Goal: Transaction & Acquisition: Purchase product/service

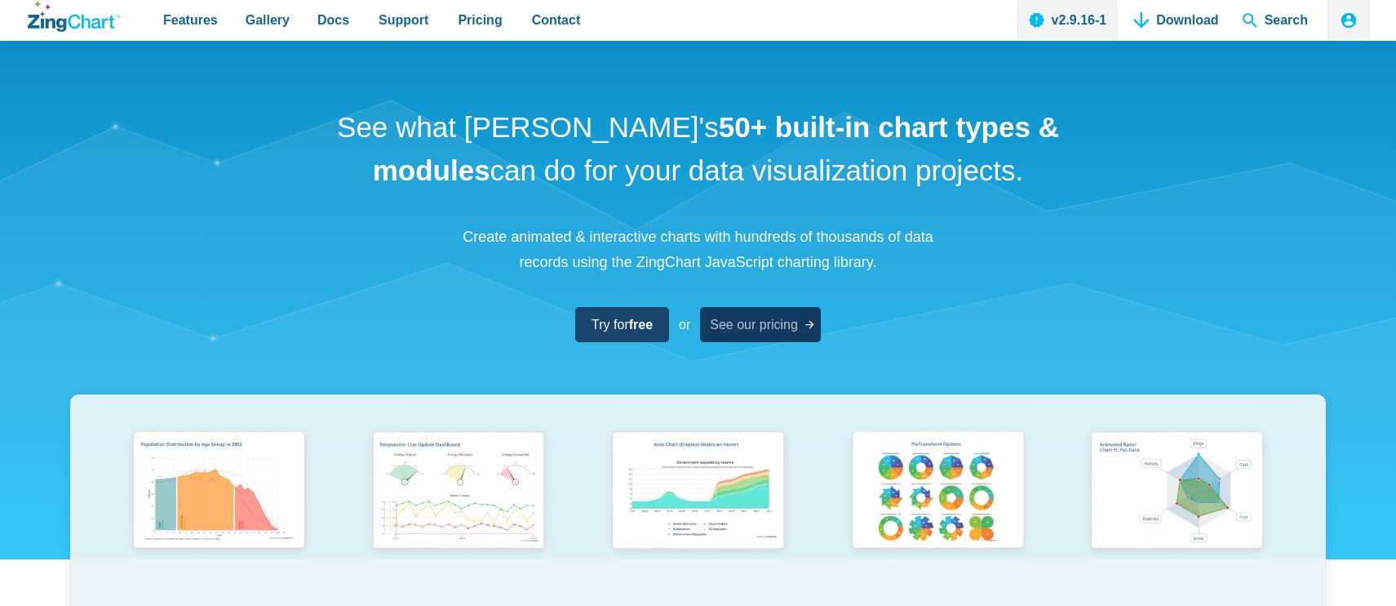
click at [722, 325] on span "See our pricing" at bounding box center [754, 324] width 88 height 22
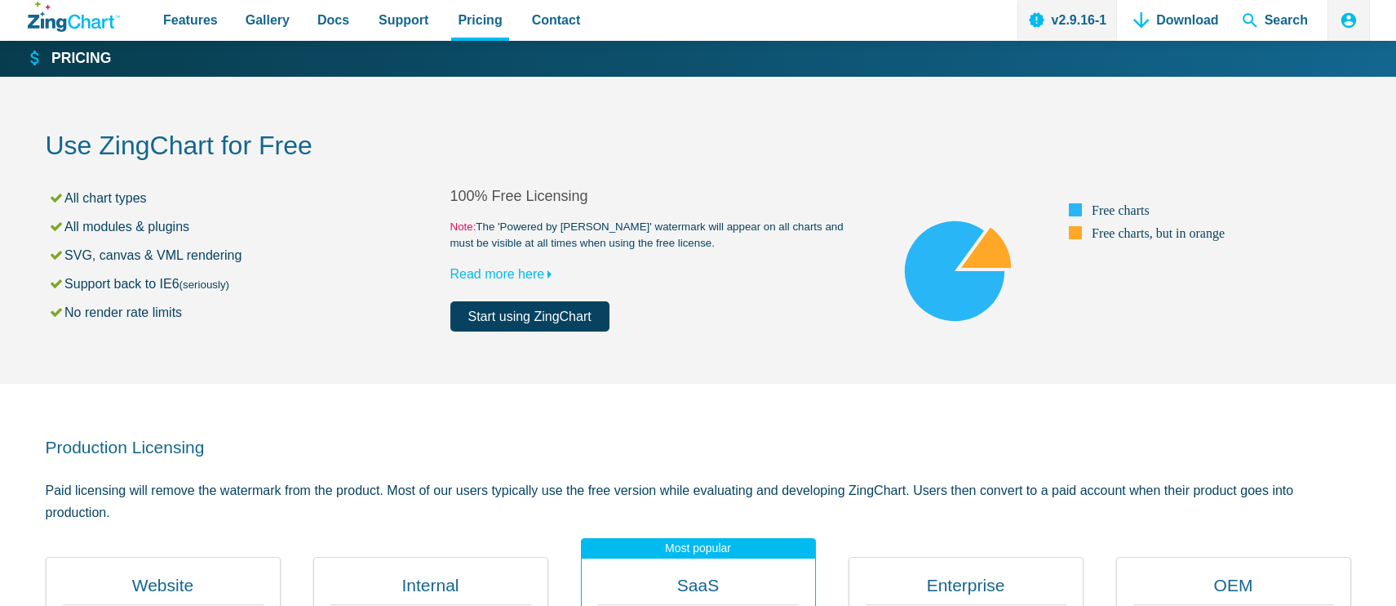
click at [554, 322] on link "Start using ZingChart" at bounding box center [529, 316] width 159 height 30
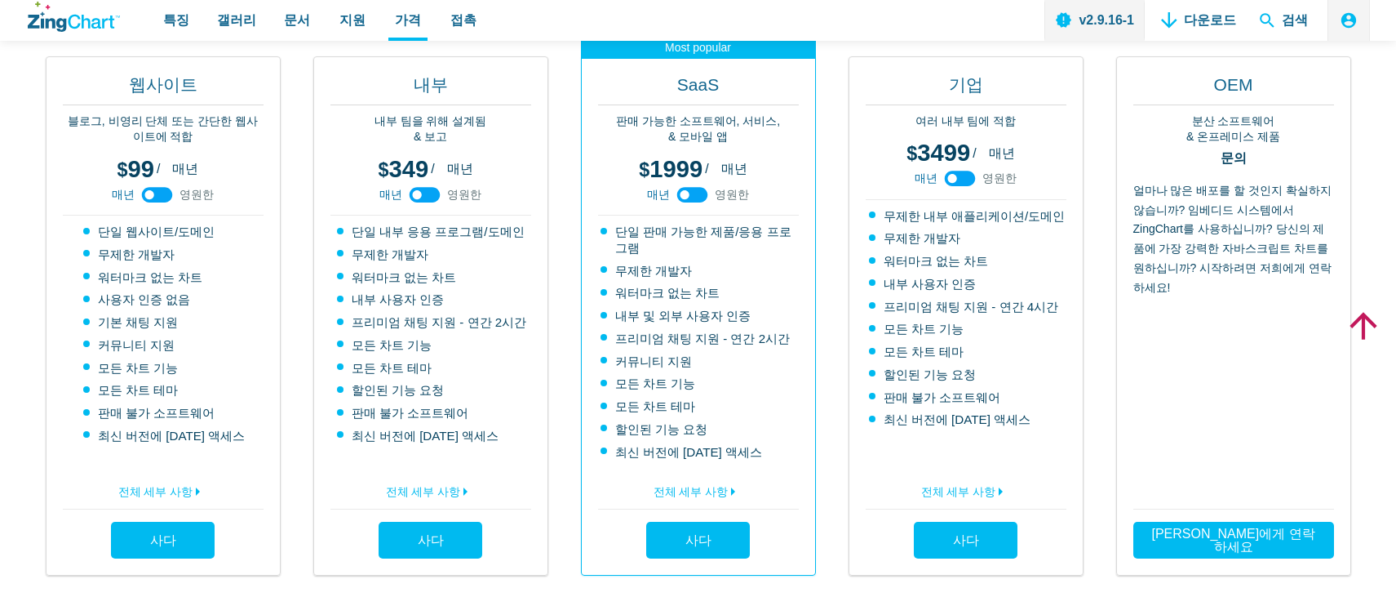
scroll to position [467, 0]
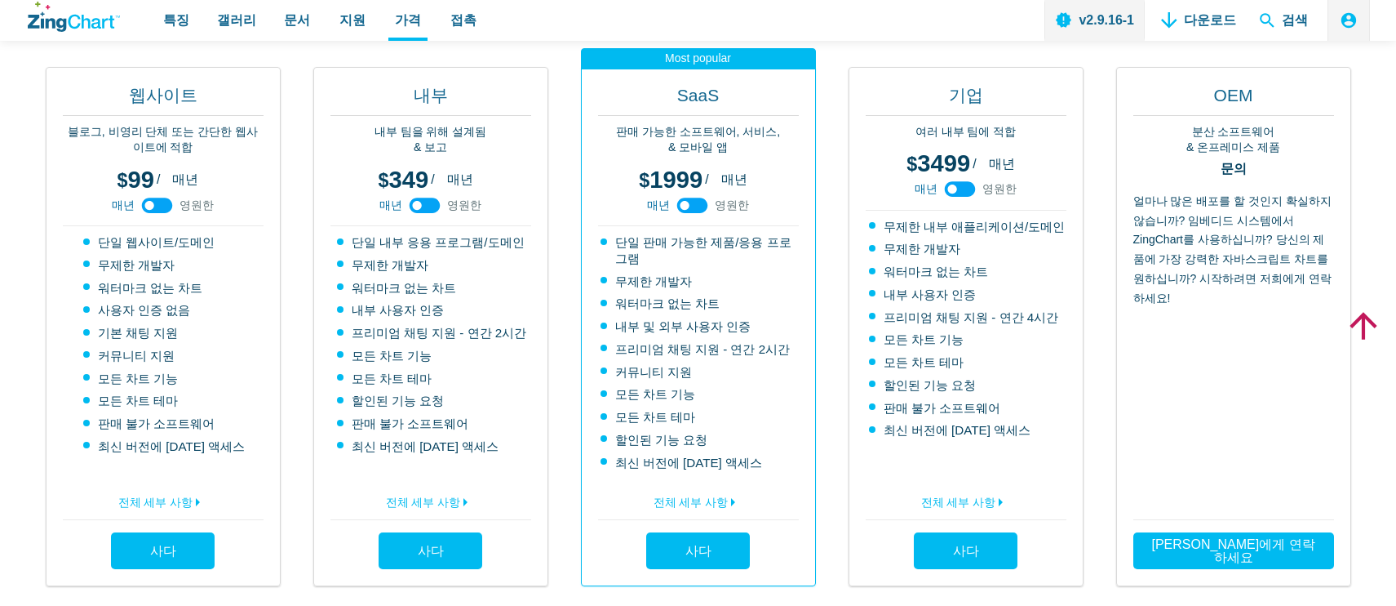
click at [362, 416] on li "판매 불가 소프트웨어" at bounding box center [432, 423] width 190 height 16
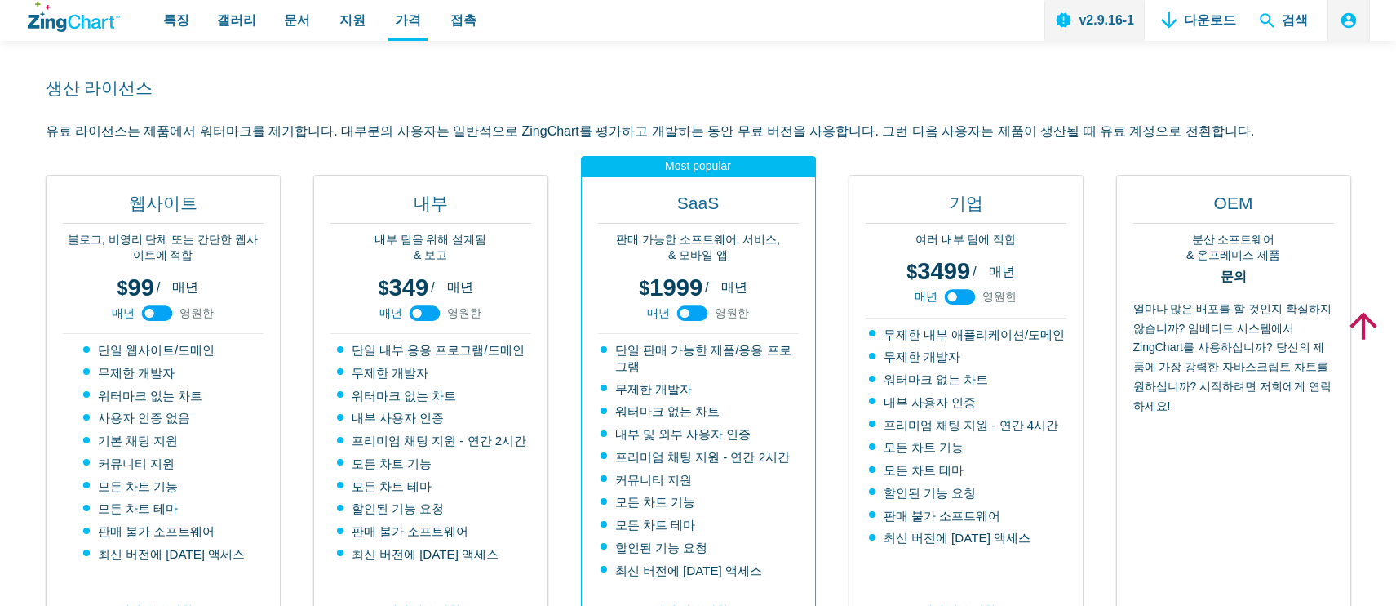
scroll to position [486, 0]
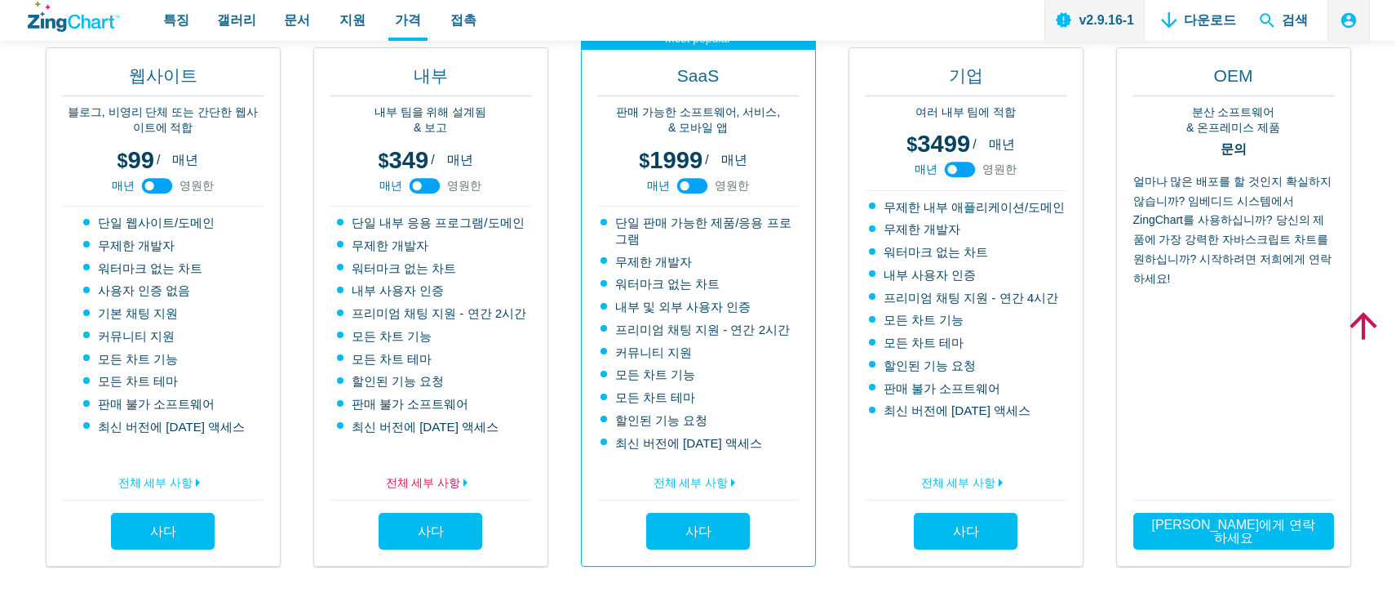
click at [437, 467] on link "전체 세부 사항" at bounding box center [431, 480] width 201 height 26
click at [677, 467] on link "전체 세부 사항" at bounding box center [698, 480] width 201 height 26
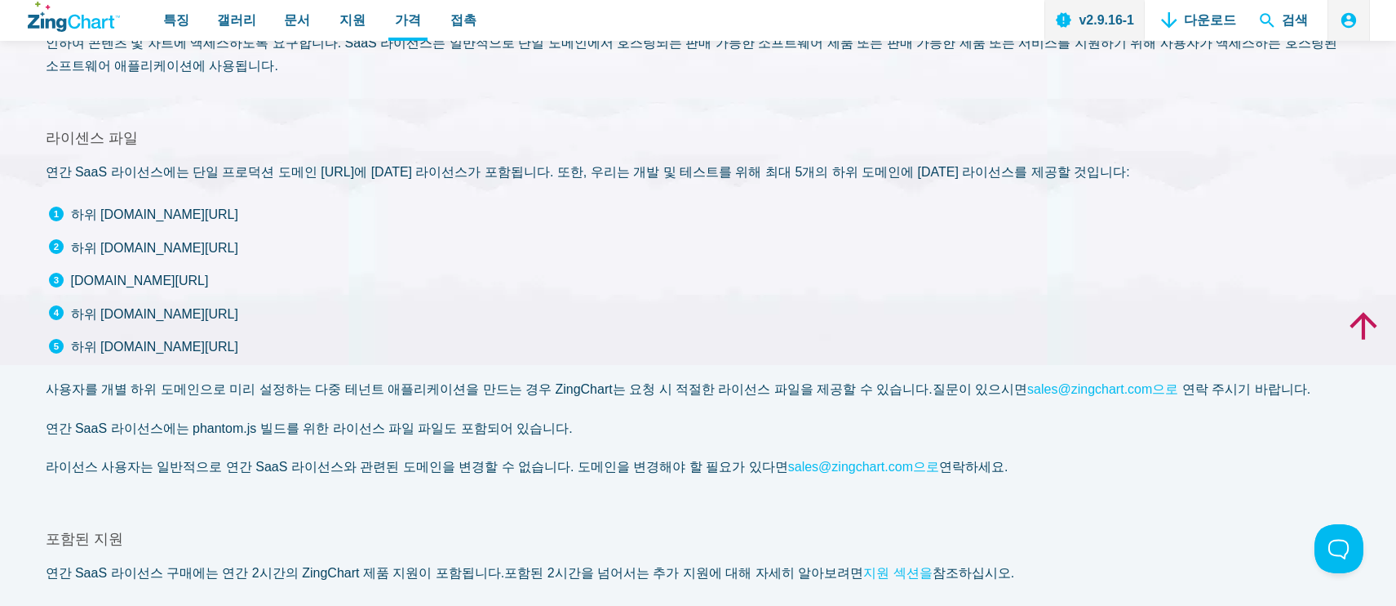
scroll to position [483, 0]
